Goal: Task Accomplishment & Management: Manage account settings

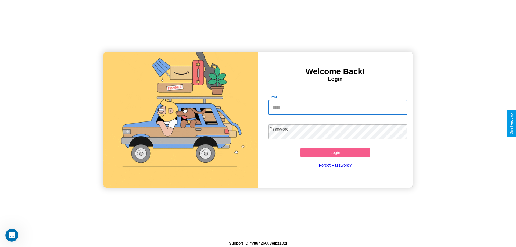
click at [338, 107] on input "Email" at bounding box center [337, 107] width 139 height 15
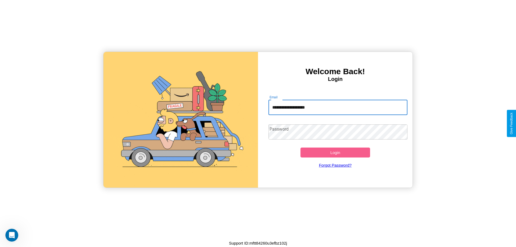
type input "**********"
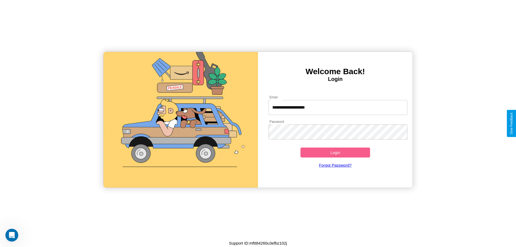
click at [335, 152] on button "Login" at bounding box center [335, 153] width 70 height 10
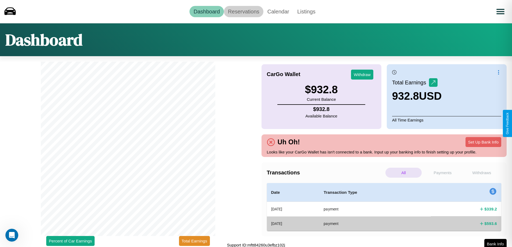
click at [243, 11] on link "Reservations" at bounding box center [244, 11] width 40 height 11
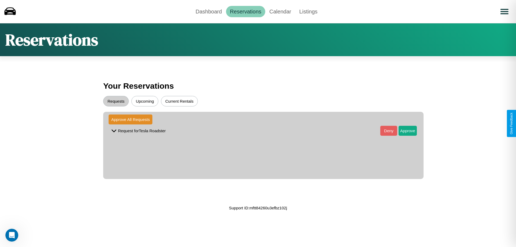
click at [145, 101] on button "Upcoming" at bounding box center [144, 101] width 27 height 10
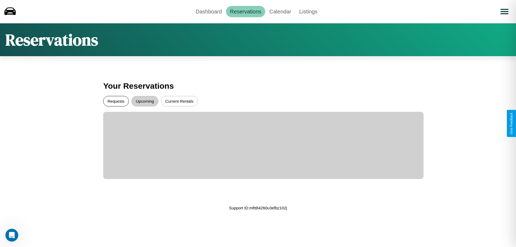
click at [116, 101] on button "Requests" at bounding box center [116, 101] width 26 height 10
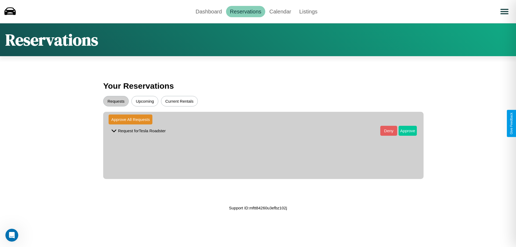
click at [404, 131] on button "Approve" at bounding box center [408, 131] width 18 height 10
